Goal: Information Seeking & Learning: Learn about a topic

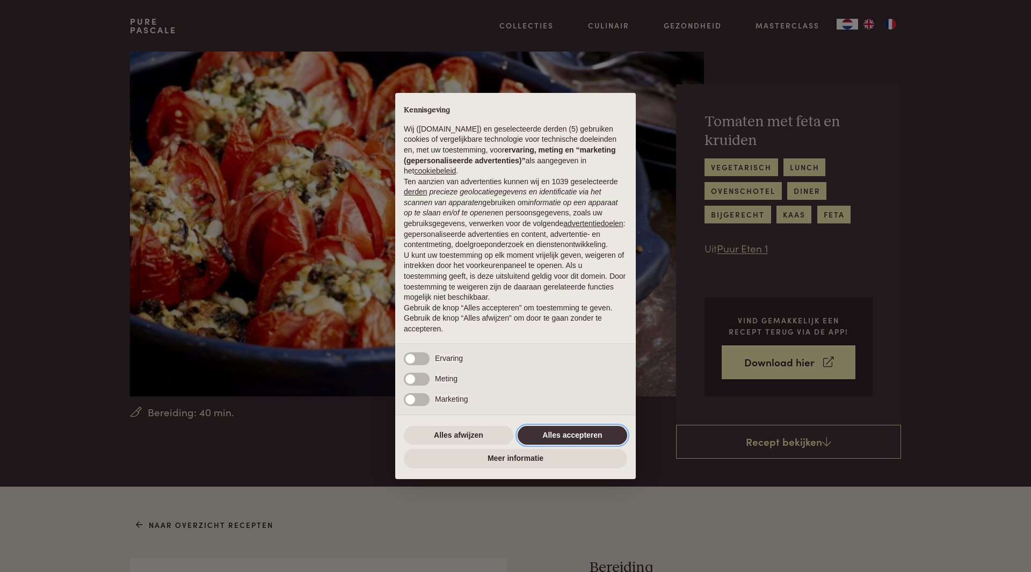
click at [562, 440] on button "Alles accepteren" at bounding box center [573, 435] width 110 height 19
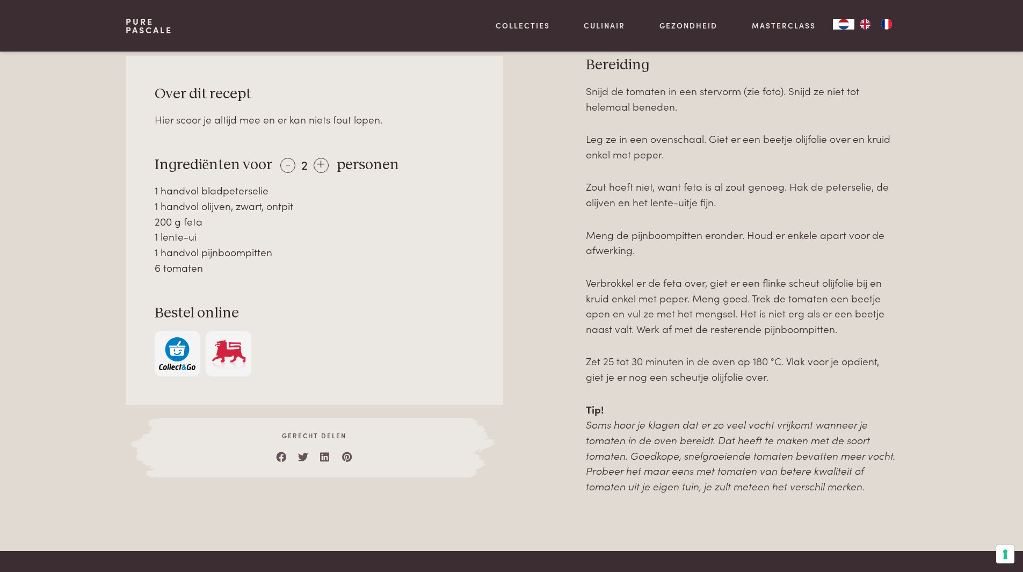
scroll to position [537, 0]
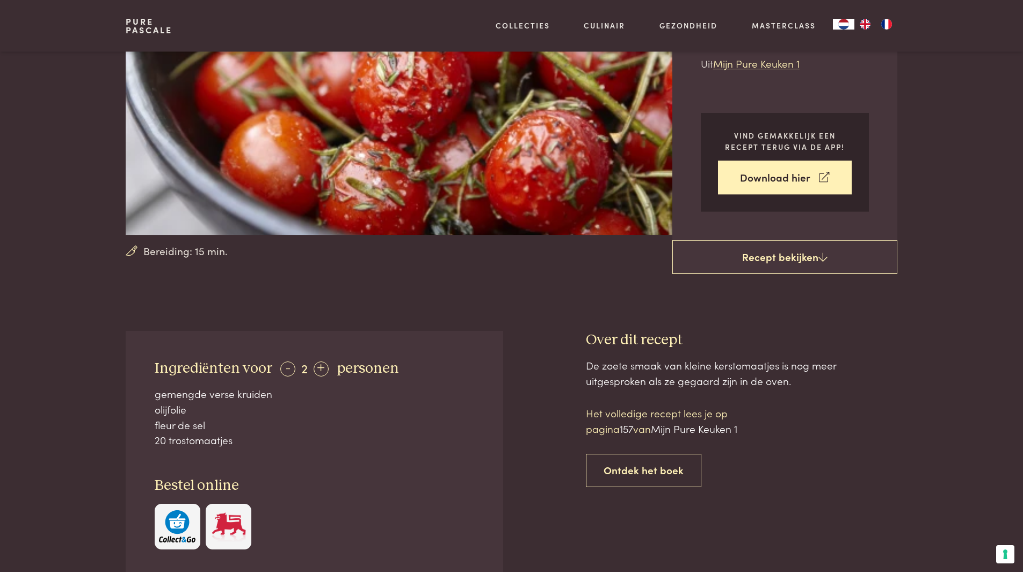
scroll to position [215, 0]
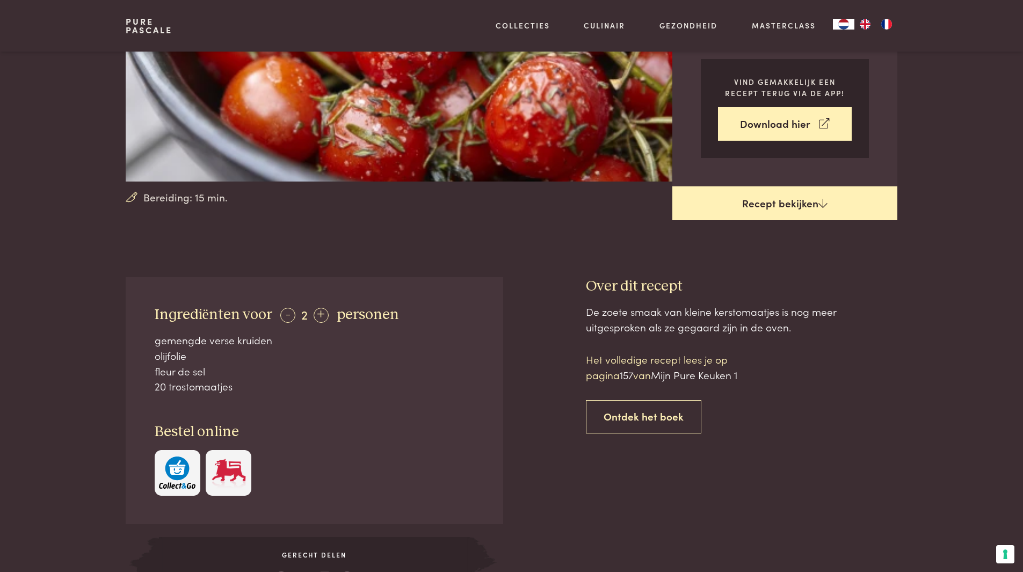
click at [779, 202] on link "Recept bekijken" at bounding box center [784, 203] width 225 height 34
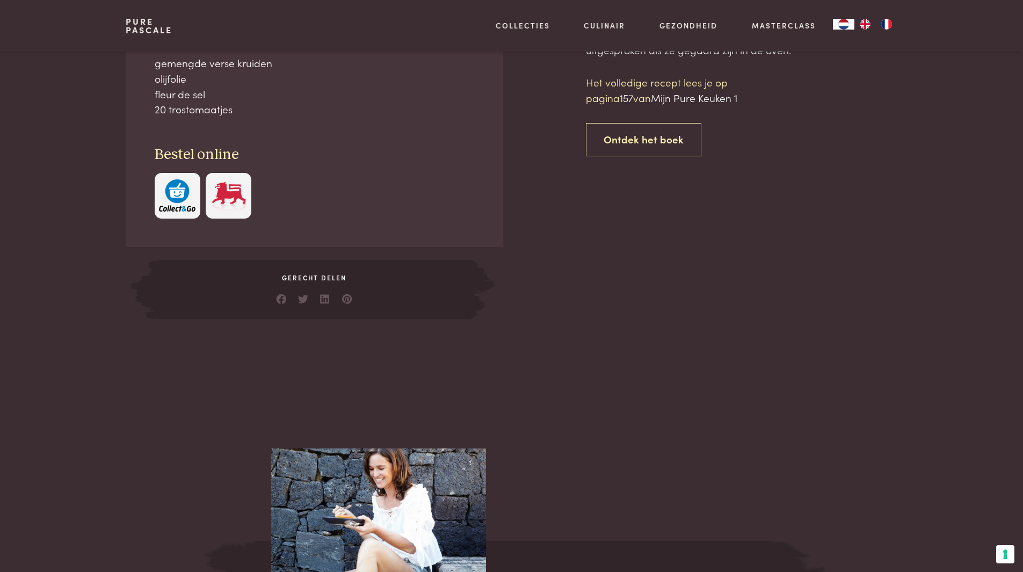
scroll to position [438, 0]
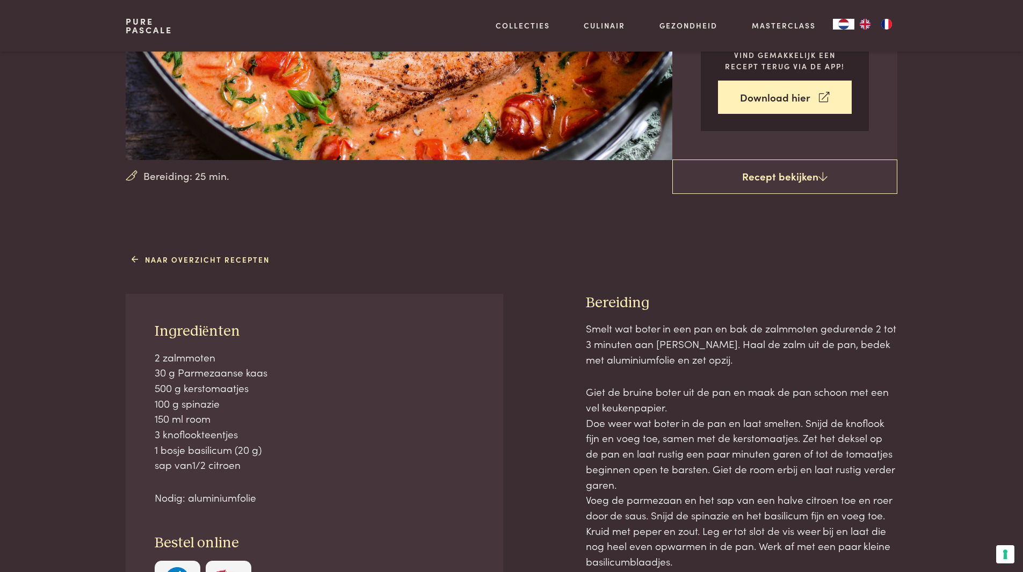
scroll to position [107, 0]
